Goal: Information Seeking & Learning: Learn about a topic

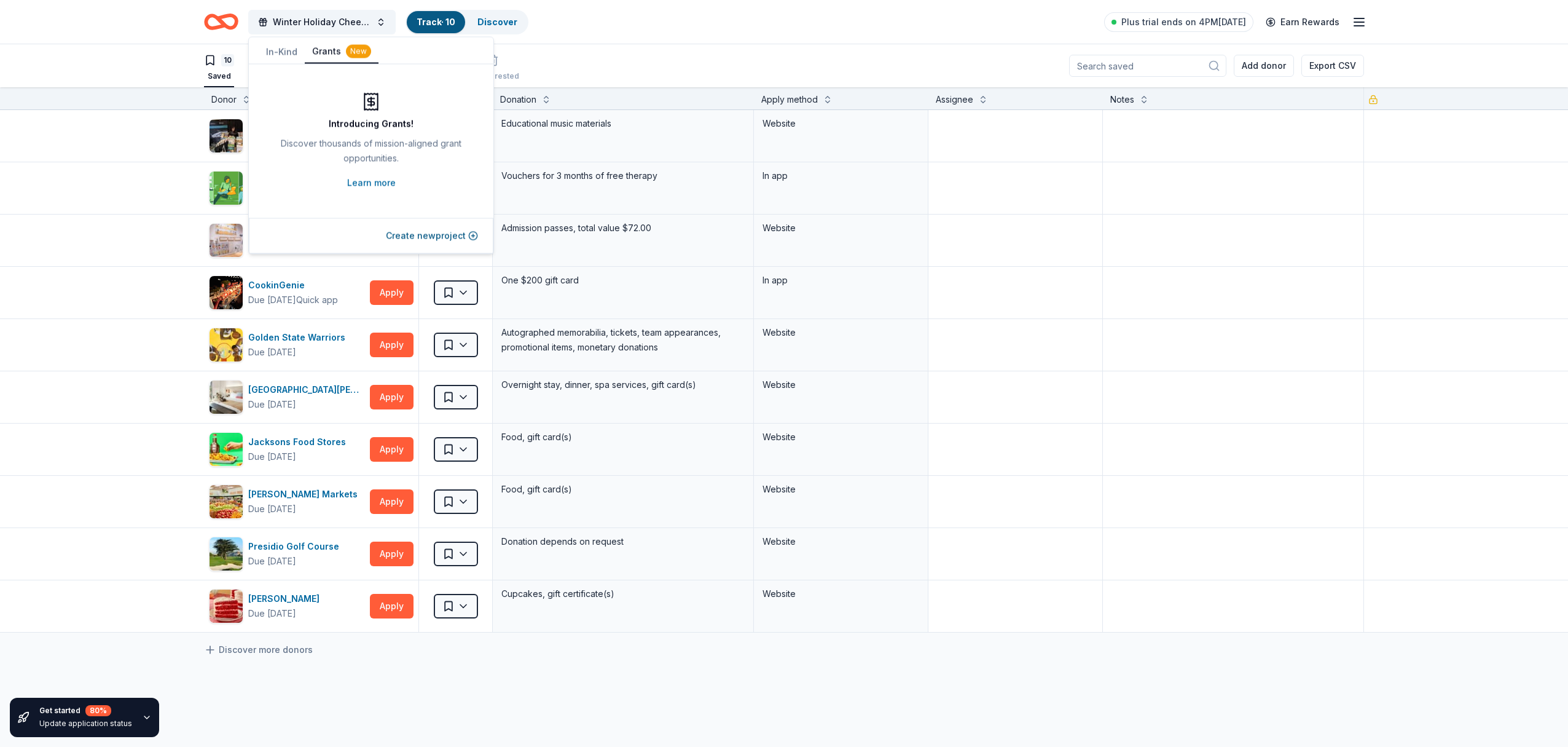
click at [1359, 23] on icon "button" at bounding box center [1359, 22] width 15 height 15
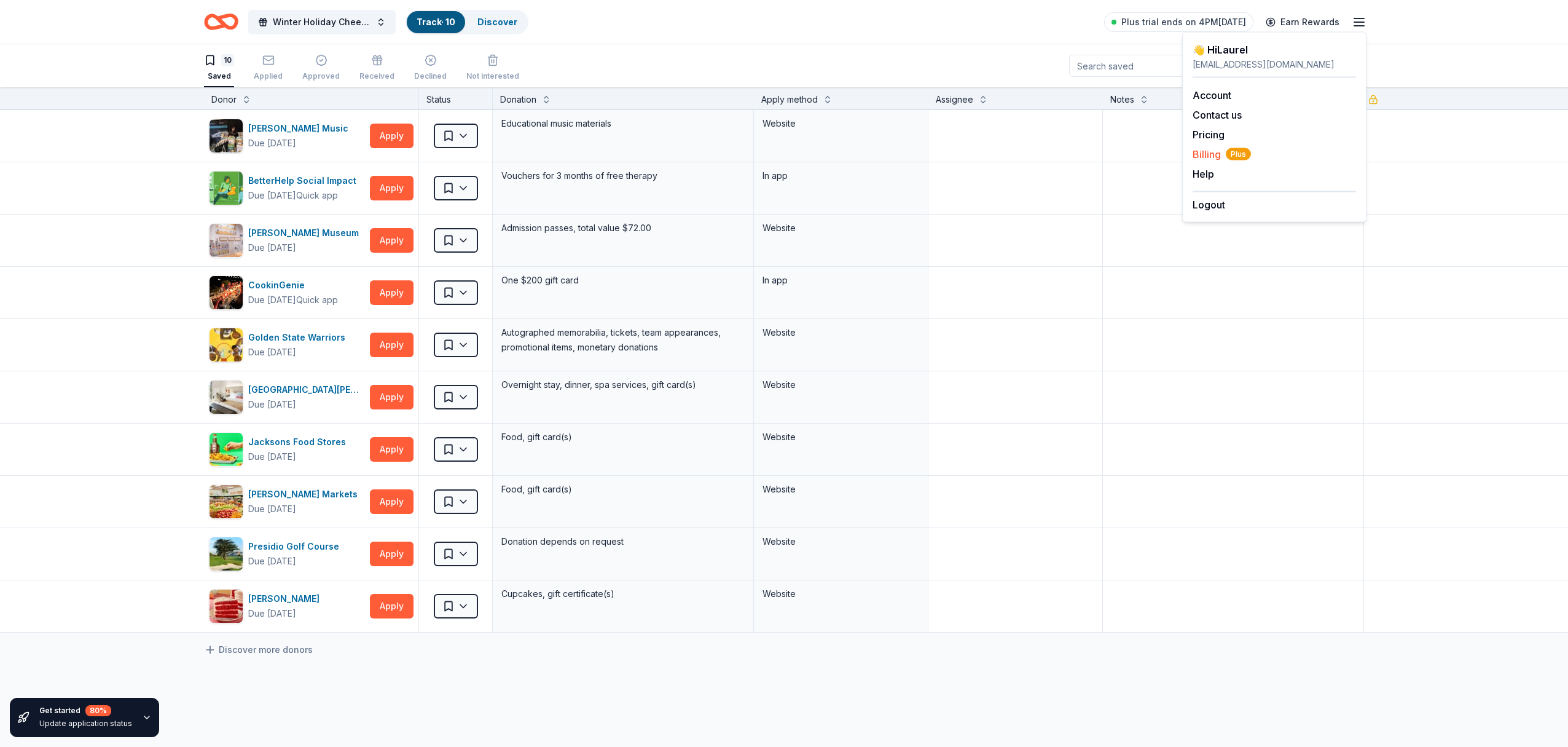
click at [1204, 154] on span "Billing Plus" at bounding box center [1222, 154] width 58 height 15
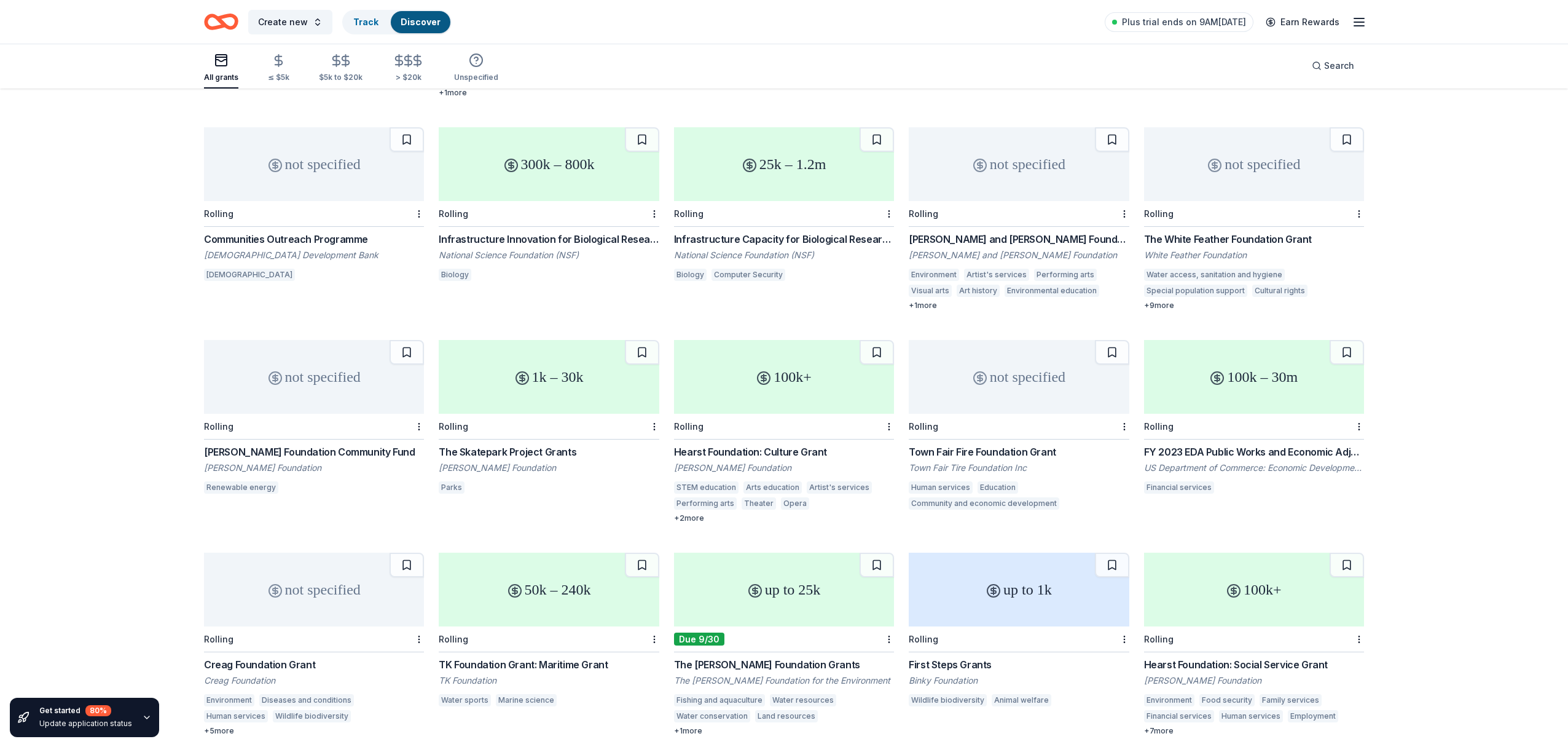
scroll to position [275, 0]
click at [792, 450] on div "Hearst Foundation: Culture Grant" at bounding box center [784, 453] width 220 height 15
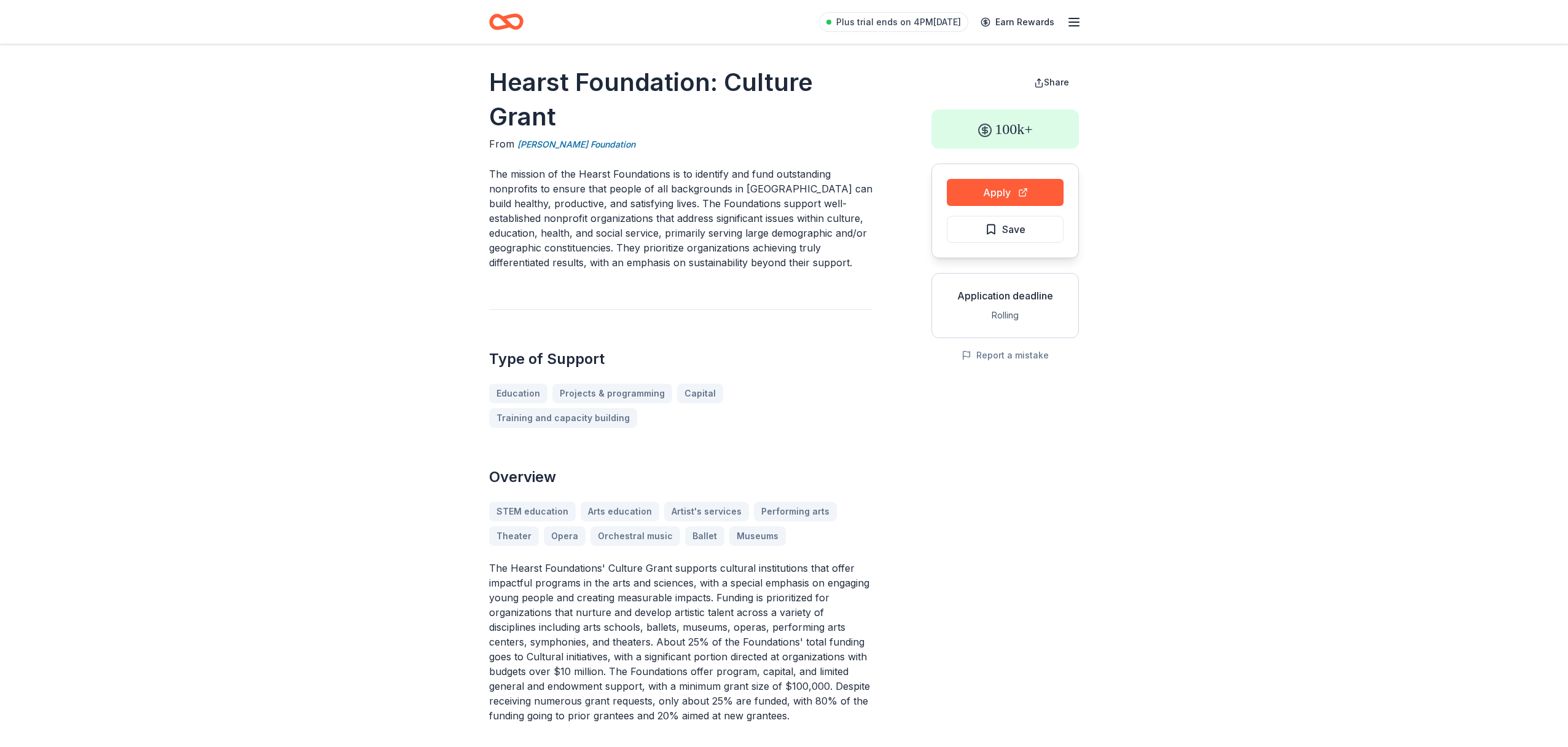
scroll to position [5, 0]
